Goal: Connect with others: Connect with others

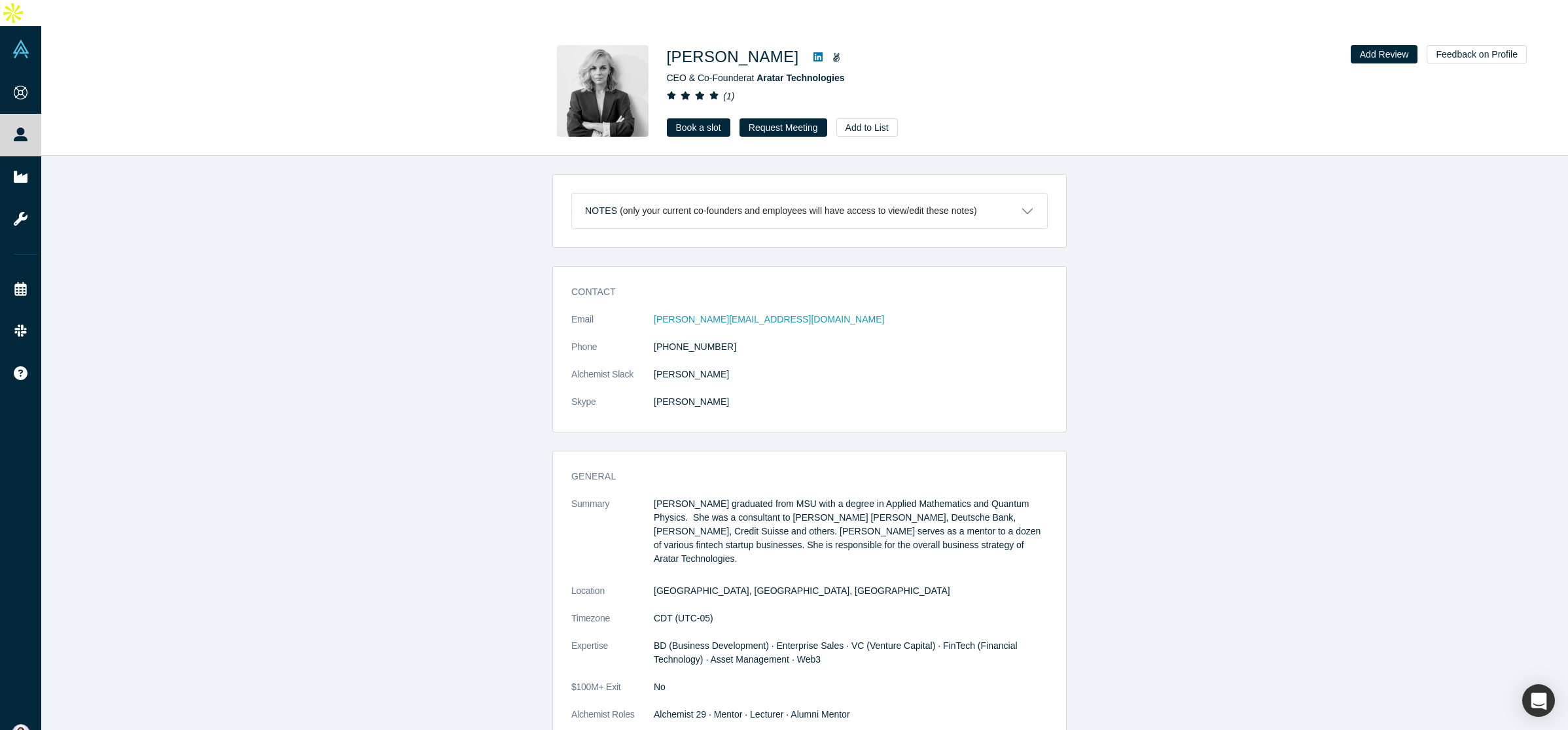
scroll to position [374, 0]
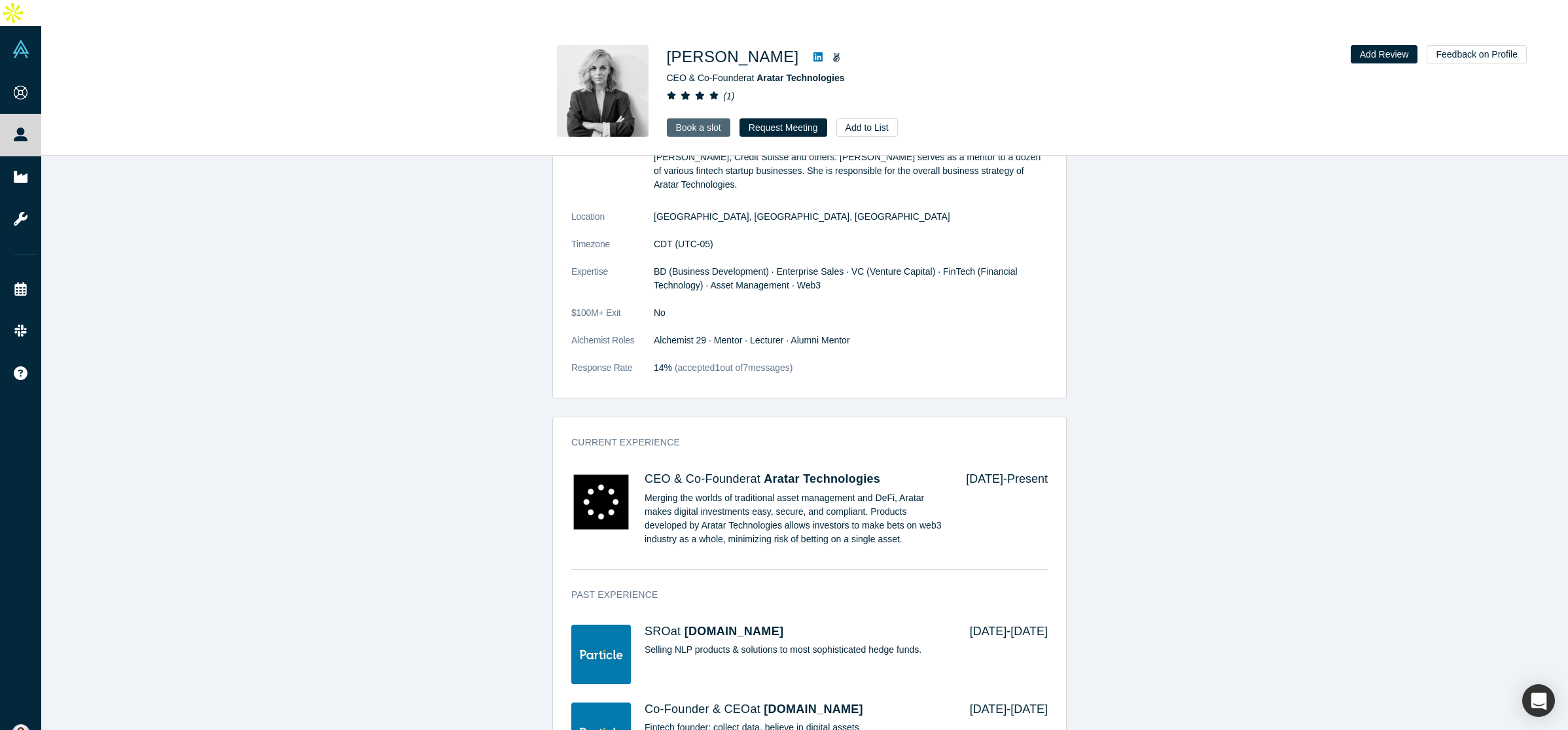
click at [705, 118] on link "Book a slot" at bounding box center [699, 127] width 63 height 18
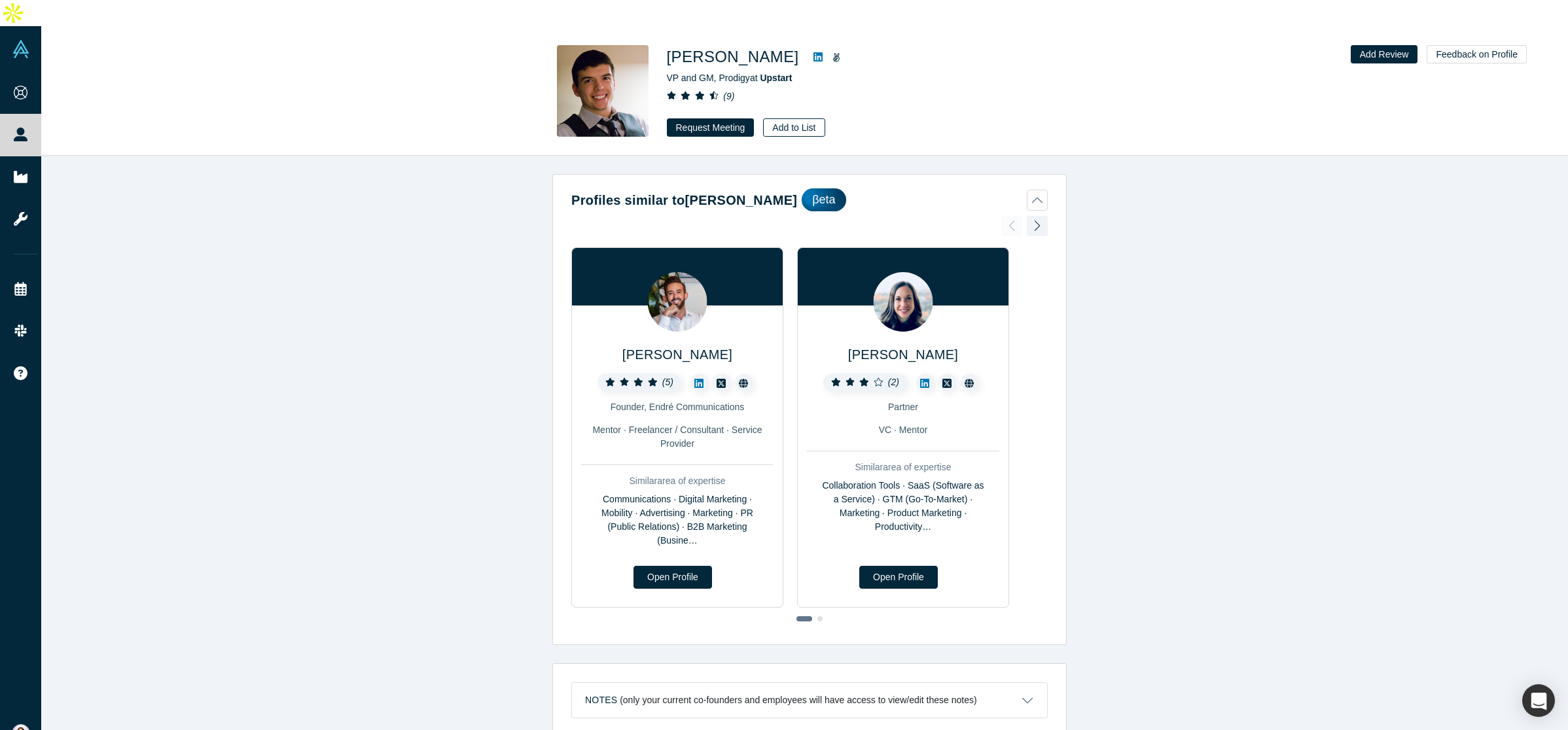
click at [789, 118] on button "Add to List" at bounding box center [793, 127] width 61 height 18
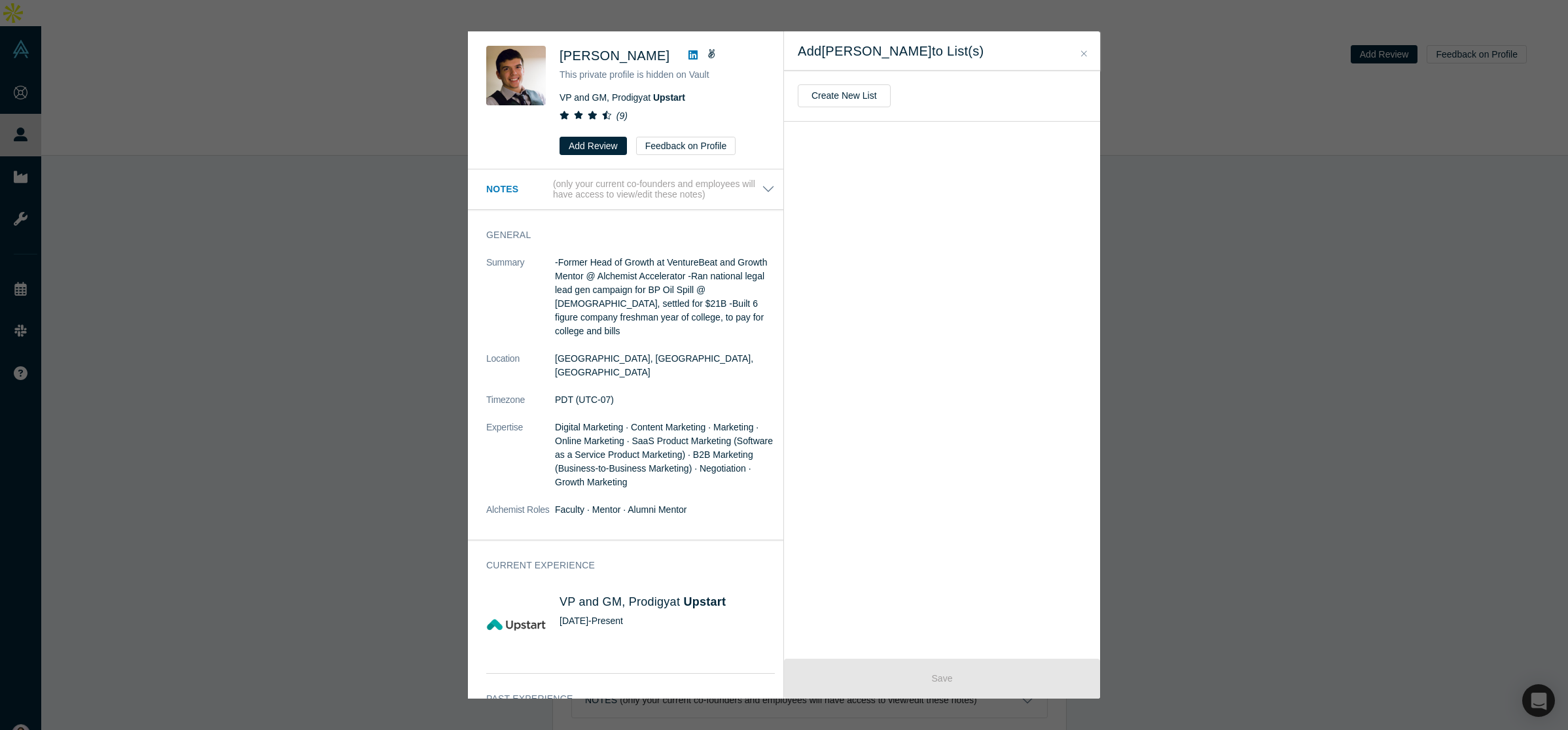
click at [1081, 52] on icon "Close" at bounding box center [1084, 53] width 6 height 9
